Goal: Task Accomplishment & Management: Use online tool/utility

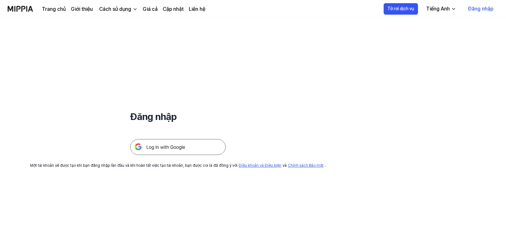
click at [478, 11] on font "Đăng nhập" at bounding box center [480, 9] width 25 height 6
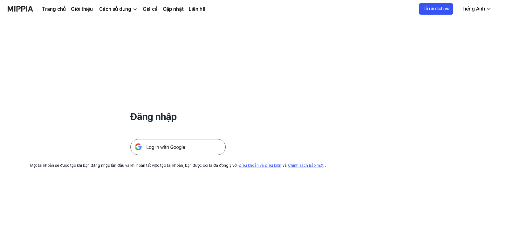
click at [169, 144] on img at bounding box center [177, 147] width 95 height 16
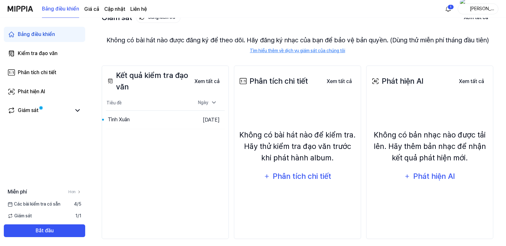
scroll to position [52, 0]
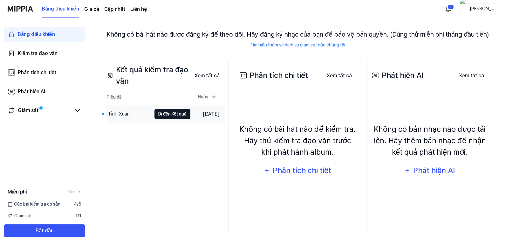
click at [158, 113] on font "Đi đến Kết quả" at bounding box center [172, 113] width 28 height 5
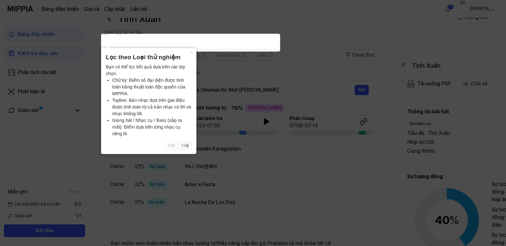
scroll to position [32, 0]
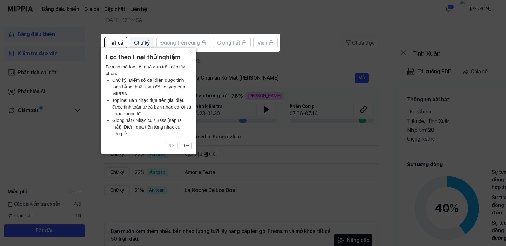
click at [145, 45] on font "Chữ ký" at bounding box center [142, 43] width 16 height 6
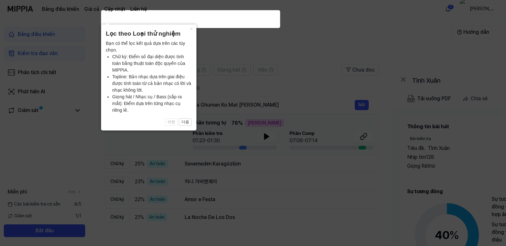
scroll to position [0, 0]
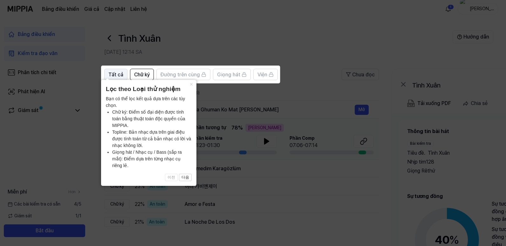
click at [121, 74] on font "Tất cả" at bounding box center [115, 74] width 15 height 6
click at [253, 150] on icon at bounding box center [254, 123] width 508 height 246
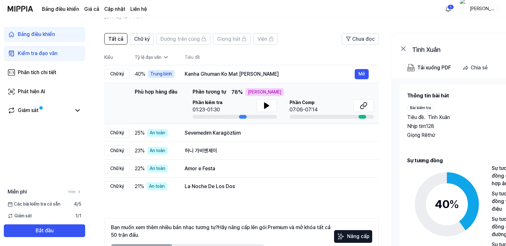
scroll to position [75, 0]
